Goal: Information Seeking & Learning: Learn about a topic

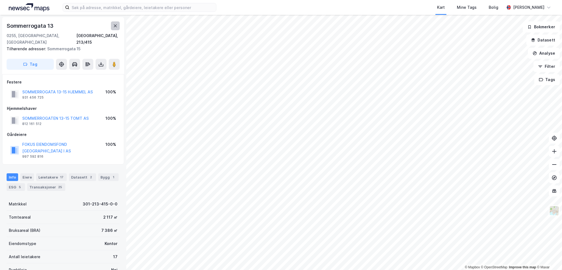
click at [115, 26] on icon at bounding box center [115, 25] width 3 height 3
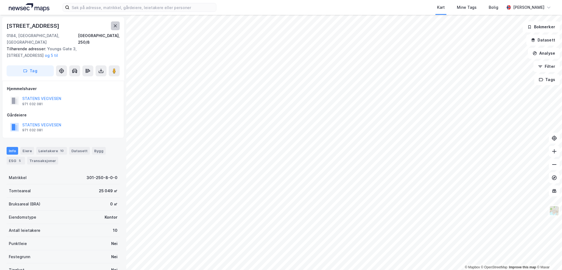
click at [117, 27] on icon at bounding box center [115, 26] width 4 height 4
